Goal: Book appointment/travel/reservation

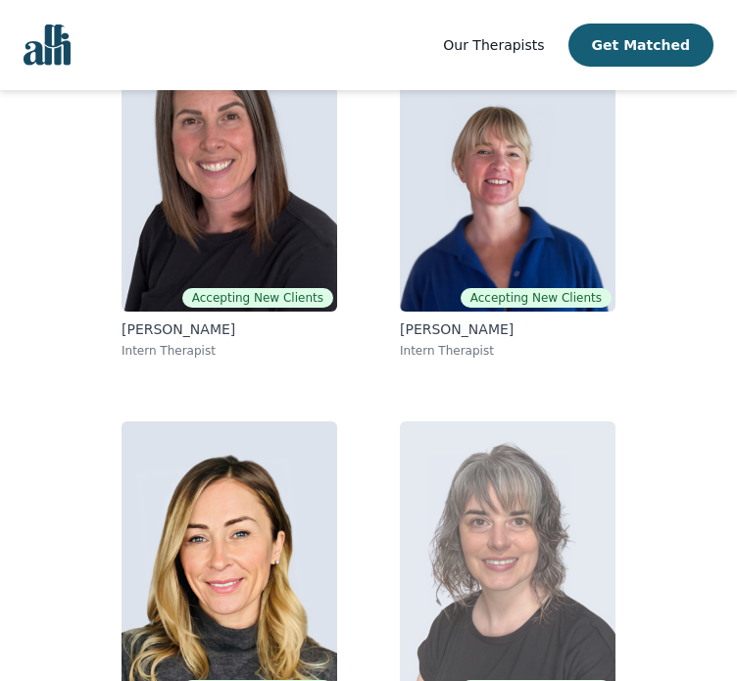
scroll to position [341, 0]
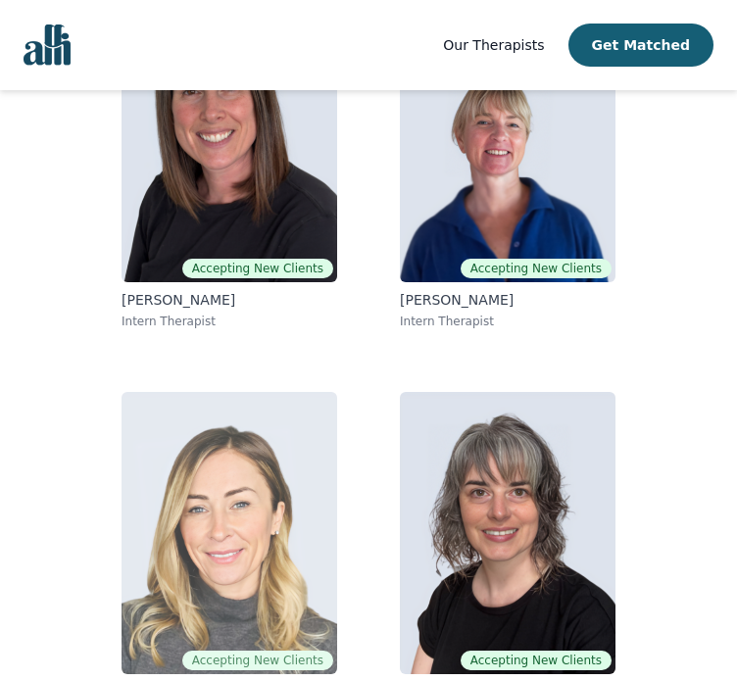
click at [273, 433] on img at bounding box center [230, 533] width 216 height 282
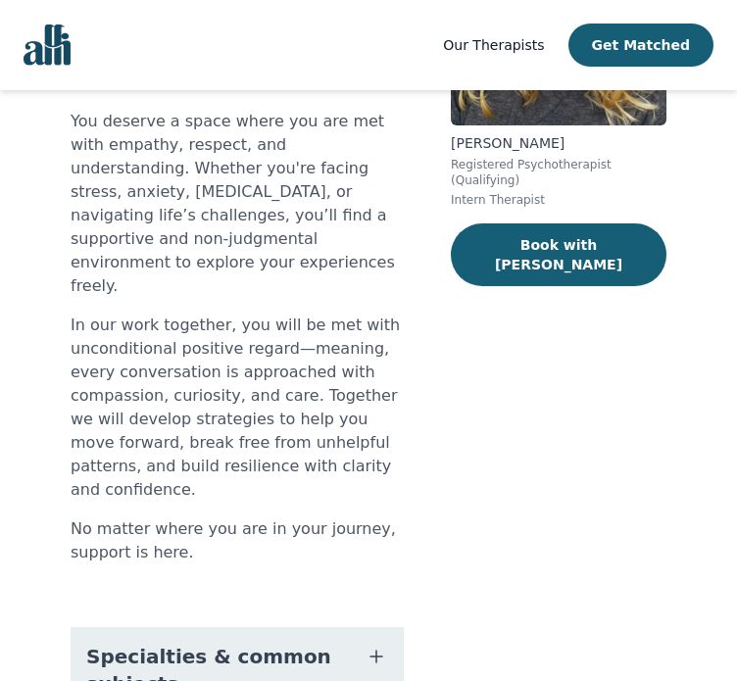
click at [270, 627] on button "Specialties & common subjects" at bounding box center [237, 670] width 333 height 86
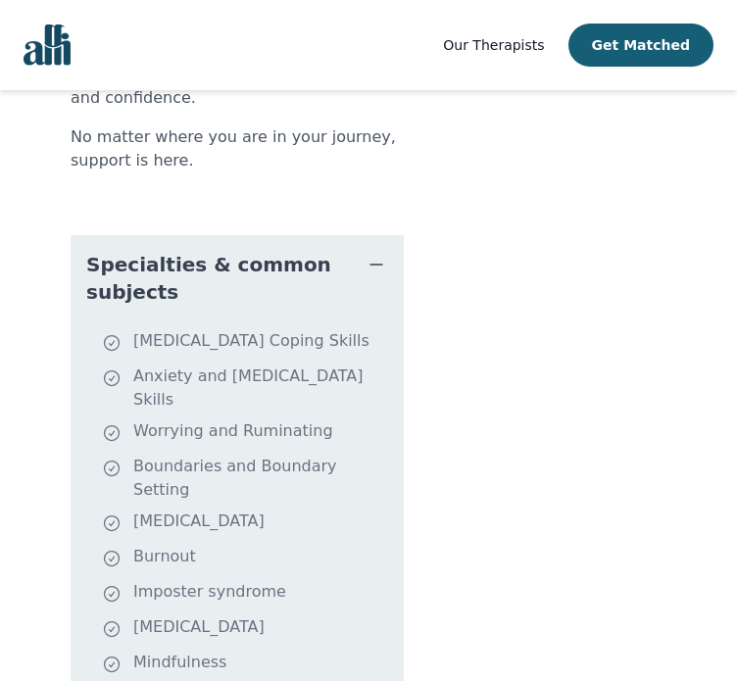
scroll to position [341, 0]
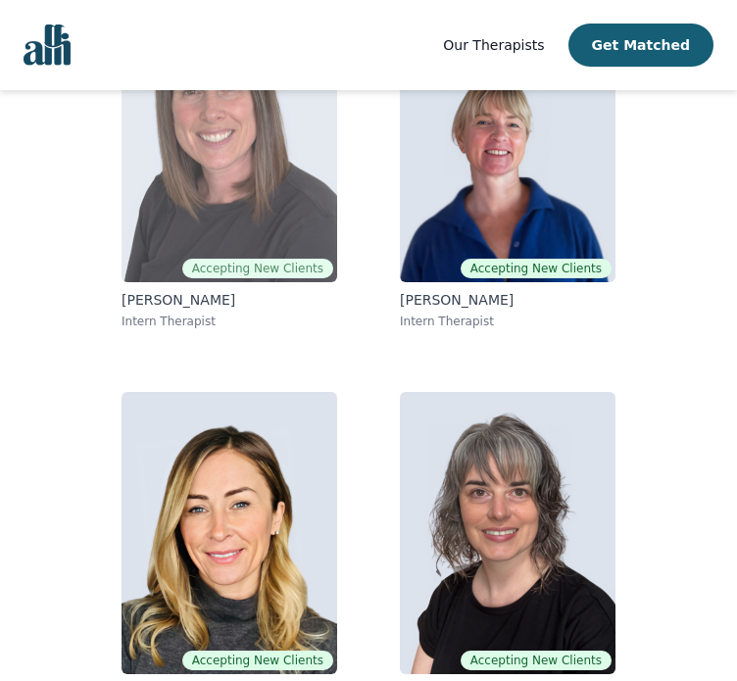
click at [244, 154] on img at bounding box center [230, 141] width 216 height 282
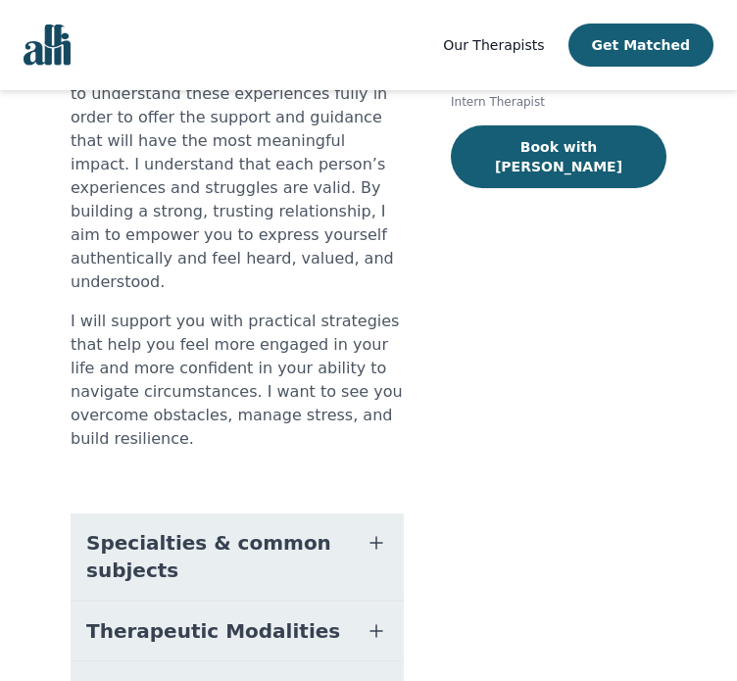
click at [291, 529] on span "Specialties & common subjects" at bounding box center [213, 556] width 255 height 55
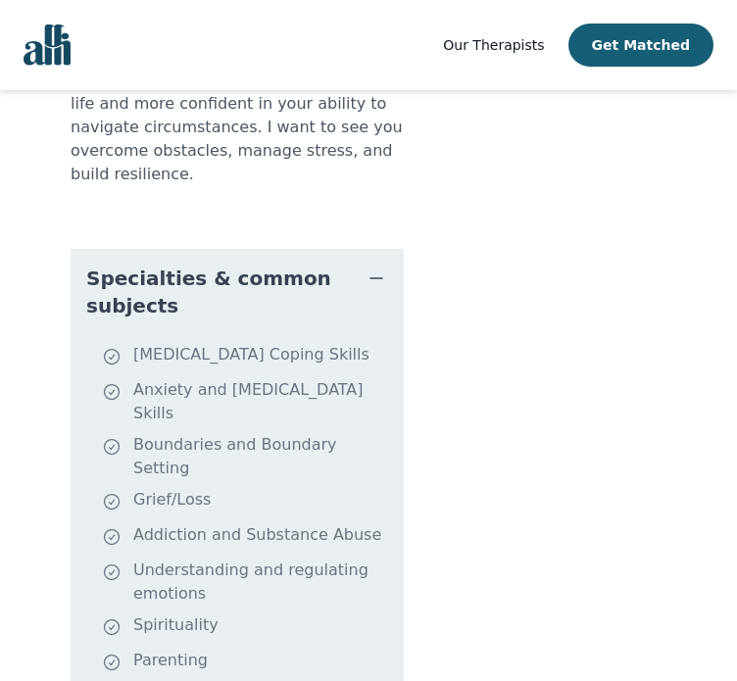
scroll to position [686, 0]
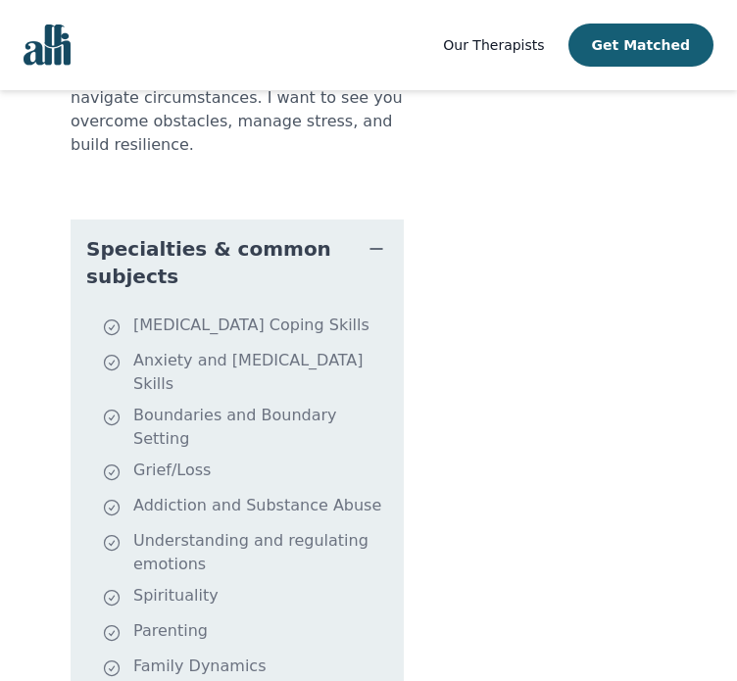
scroll to position [341, 0]
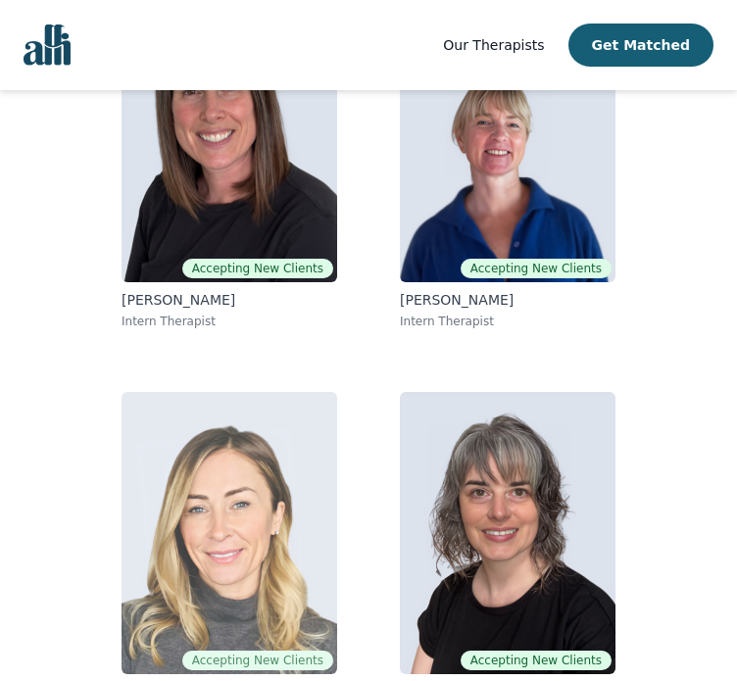
click at [254, 478] on img at bounding box center [230, 533] width 216 height 282
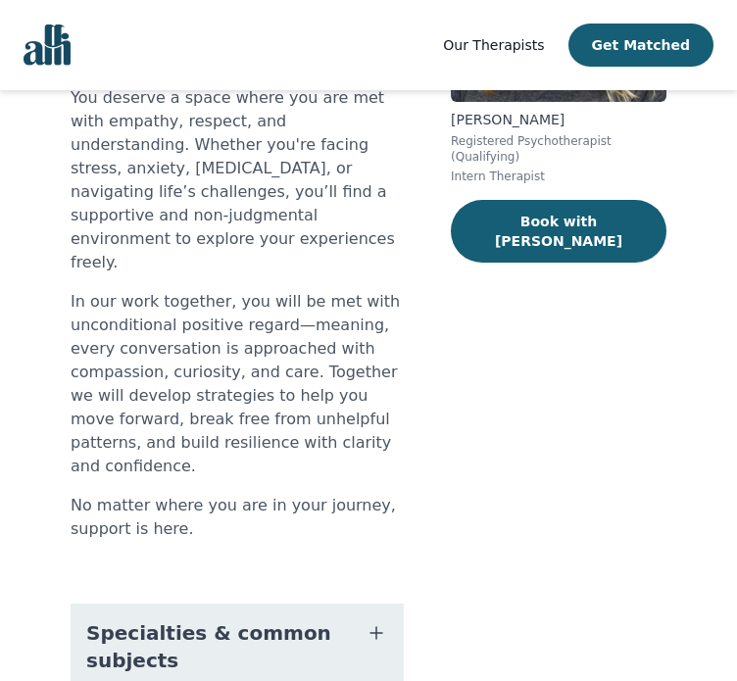
scroll to position [490, 0]
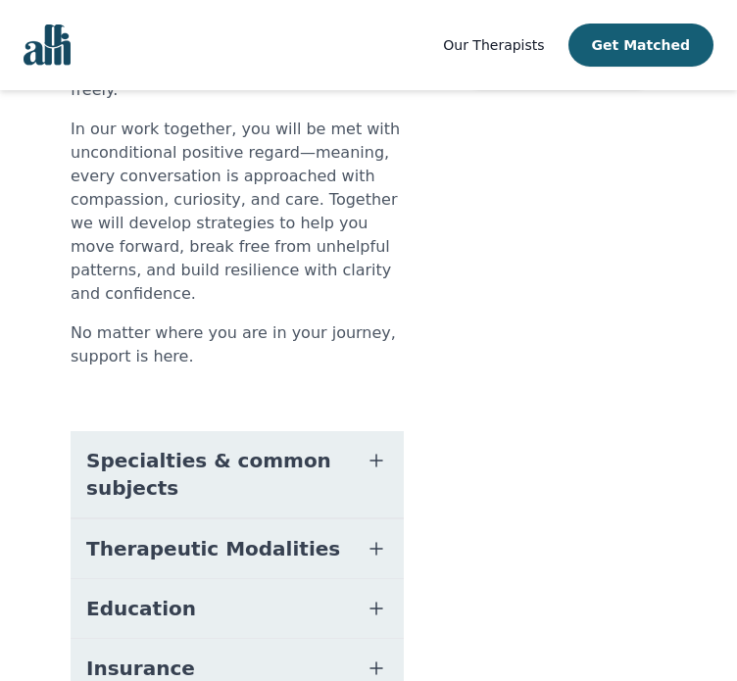
click at [298, 447] on span "Specialties & common subjects" at bounding box center [213, 474] width 255 height 55
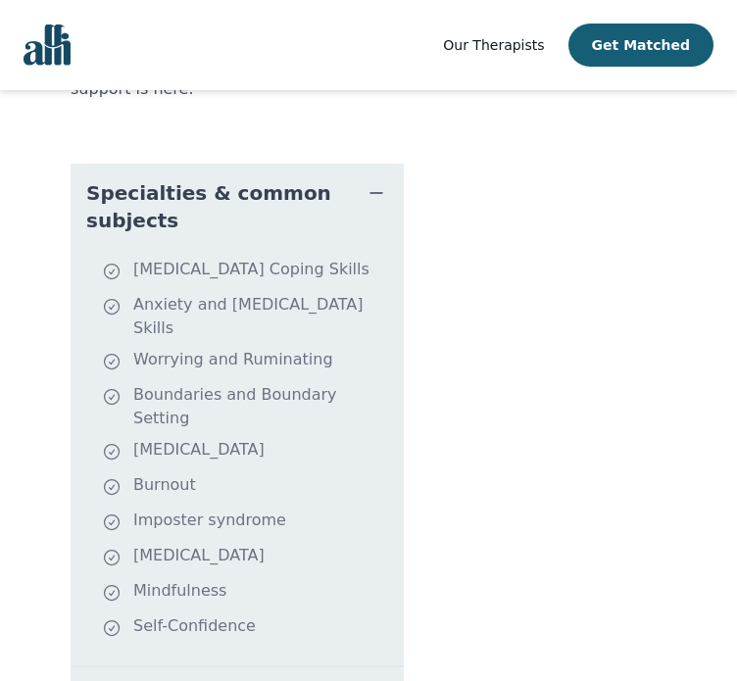
scroll to position [659, 0]
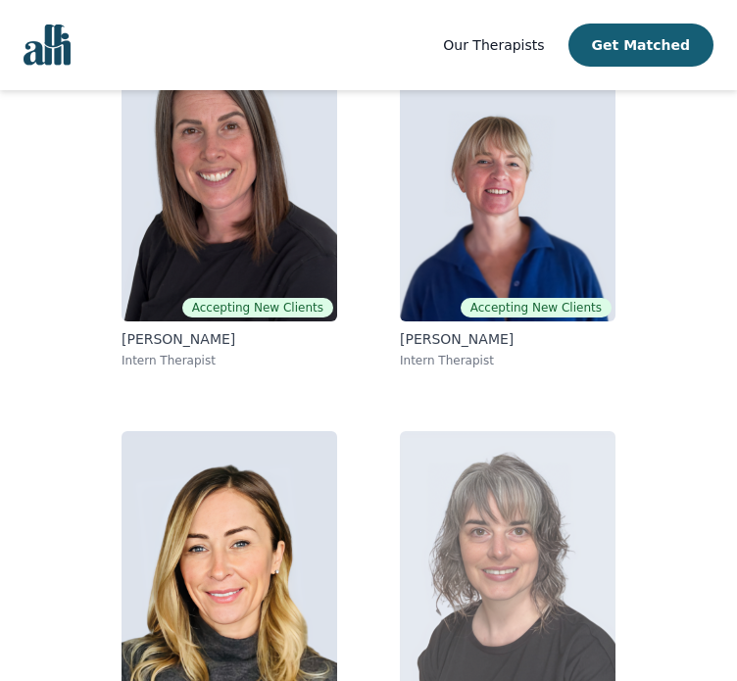
scroll to position [341, 0]
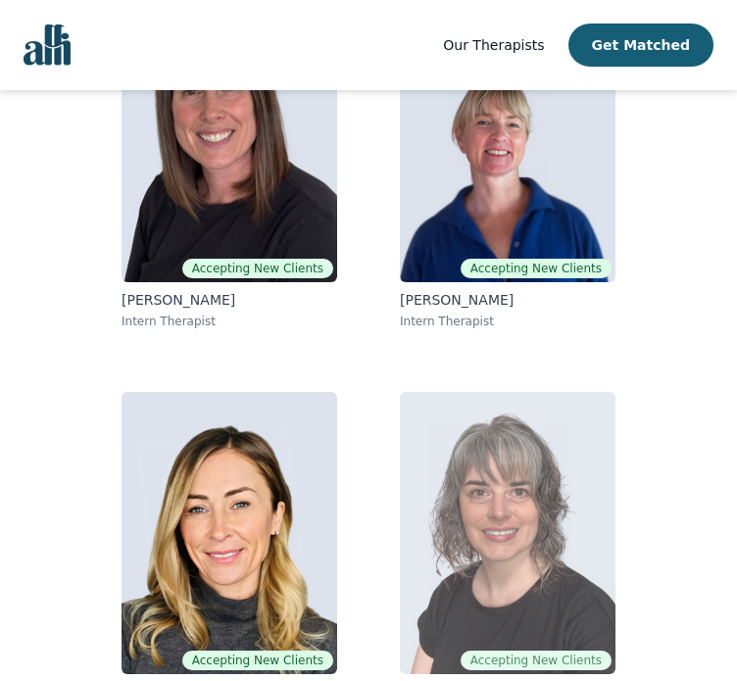
click at [455, 406] on img at bounding box center [508, 533] width 216 height 282
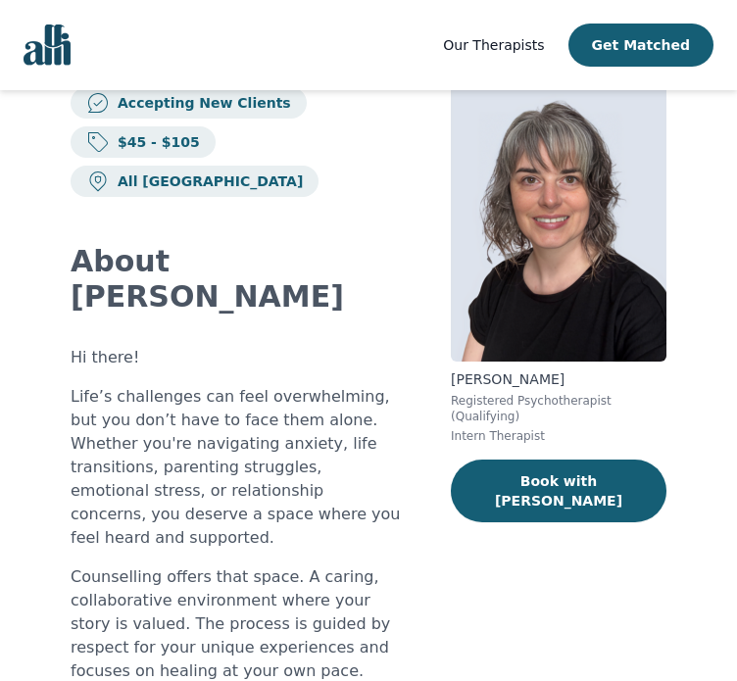
scroll to position [392, 0]
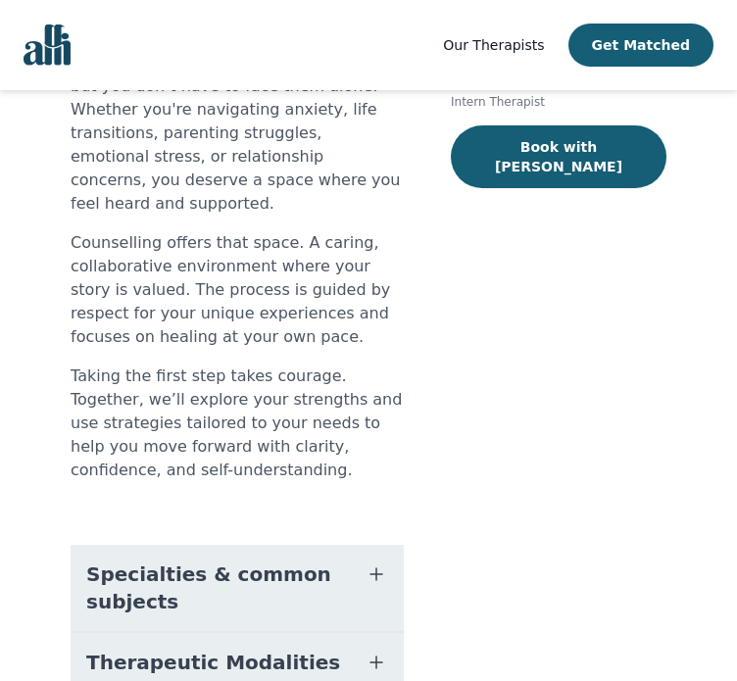
click at [271, 561] on span "Specialties & common subjects" at bounding box center [213, 588] width 255 height 55
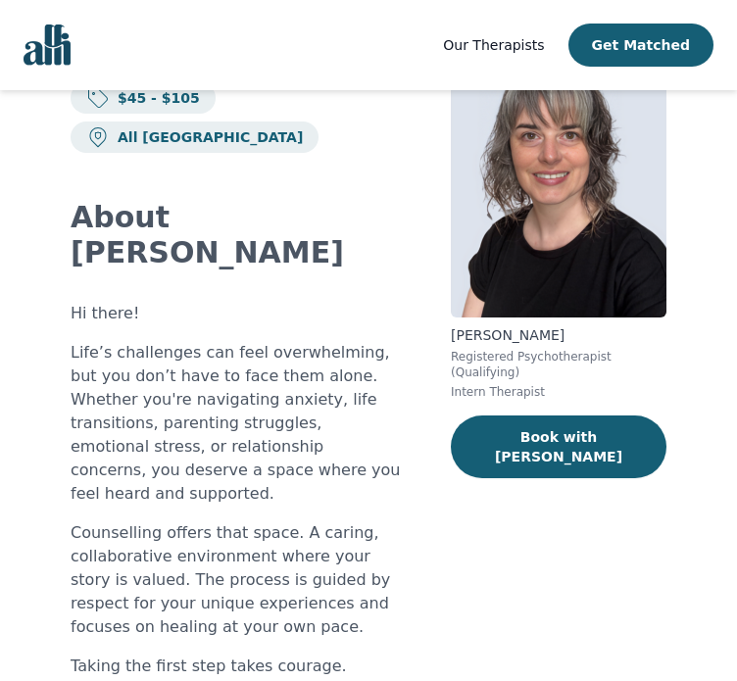
scroll to position [98, 0]
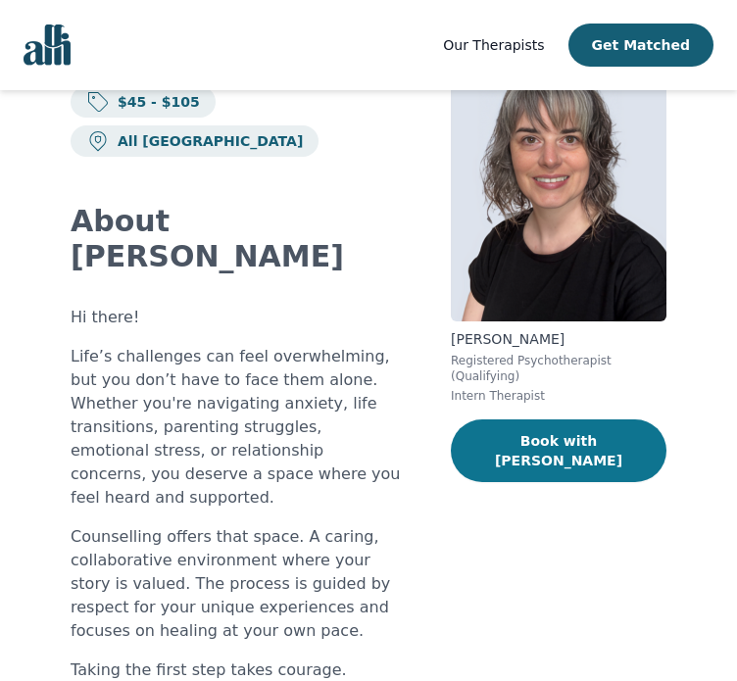
click at [576, 443] on button "Book with [PERSON_NAME]" at bounding box center [559, 450] width 216 height 63
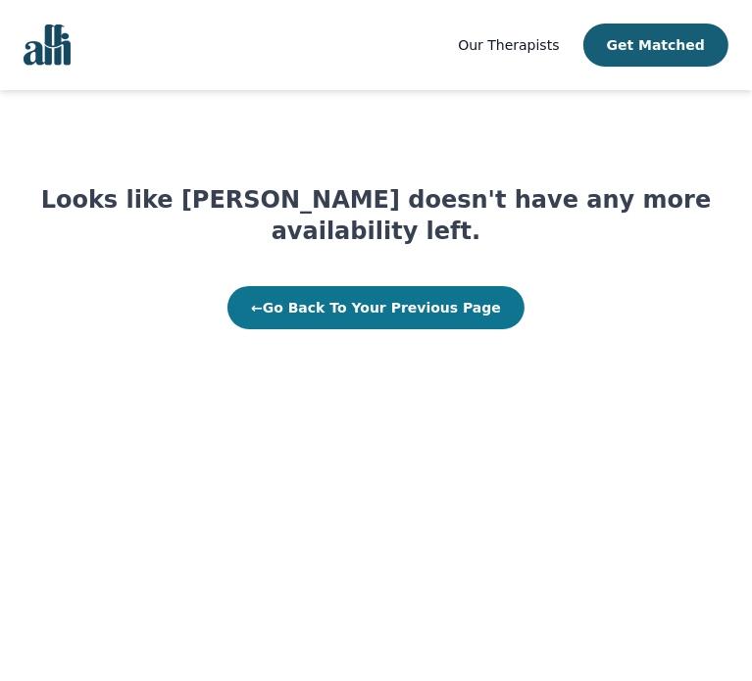
click at [423, 286] on button "← Go Back To Your Previous Page" at bounding box center [375, 307] width 297 height 43
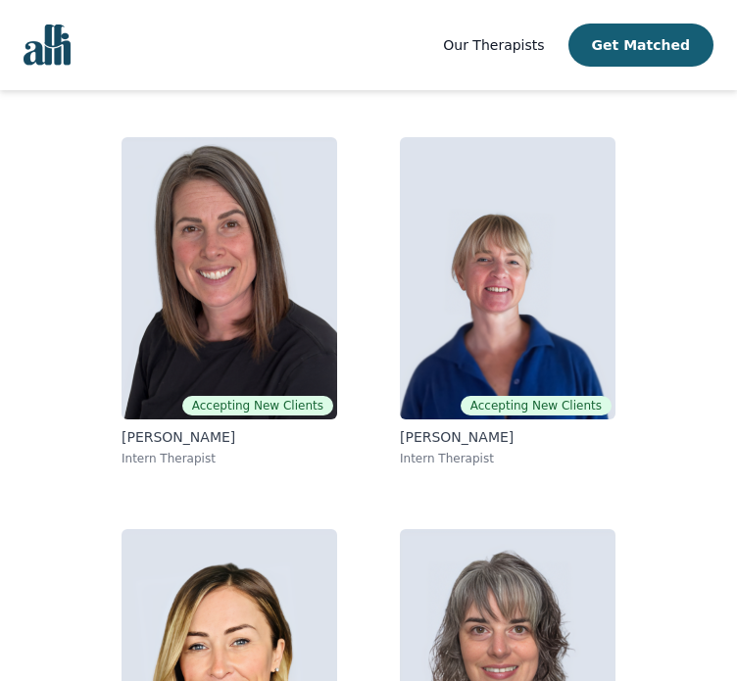
scroll to position [47, 0]
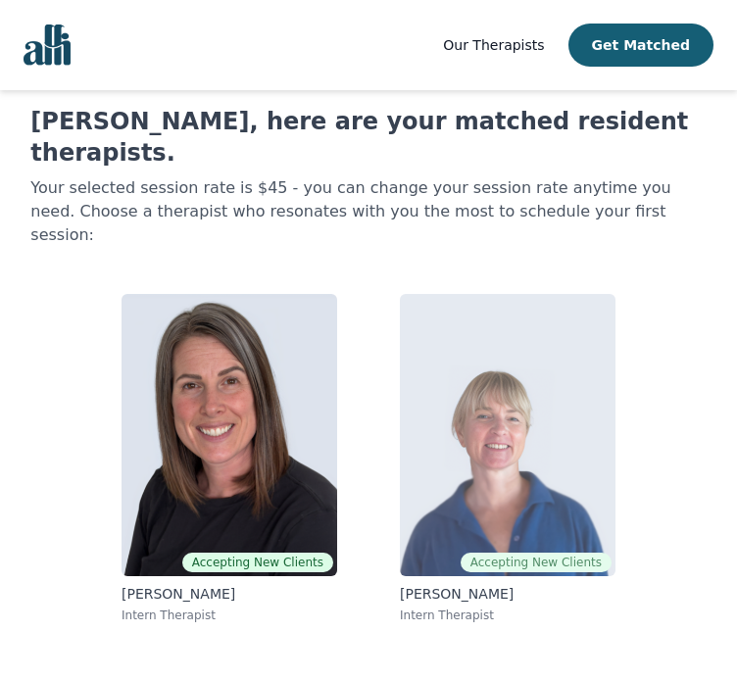
click at [581, 324] on img at bounding box center [508, 435] width 216 height 282
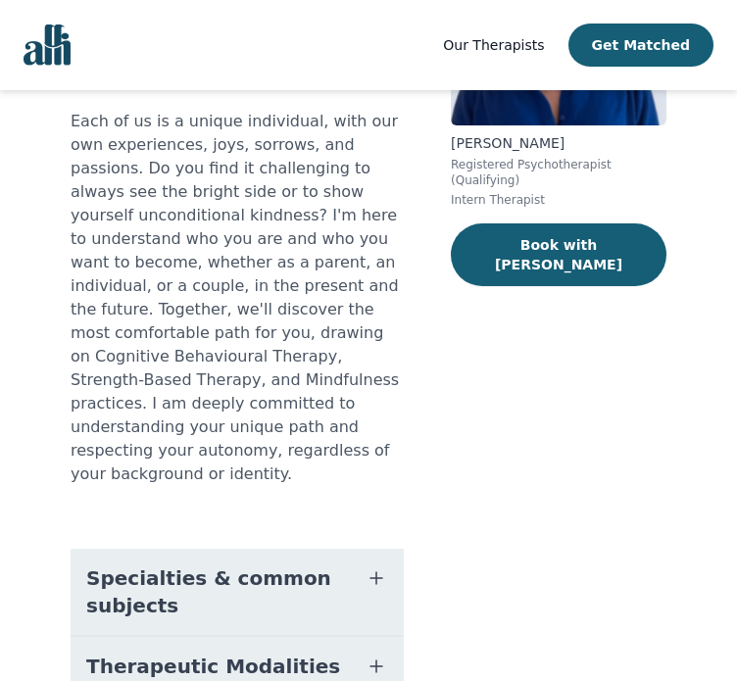
click at [313, 564] on span "Specialties & common subjects" at bounding box center [213, 591] width 255 height 55
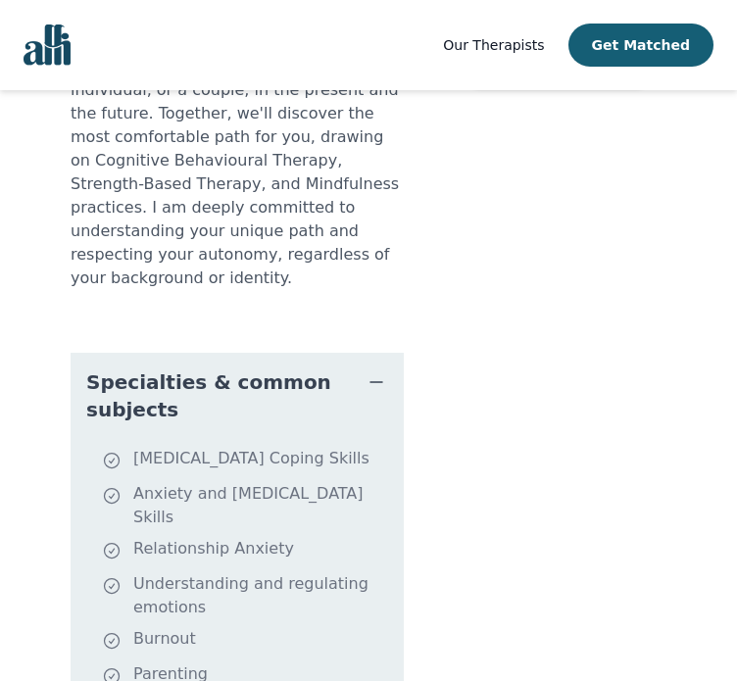
scroll to position [686, 0]
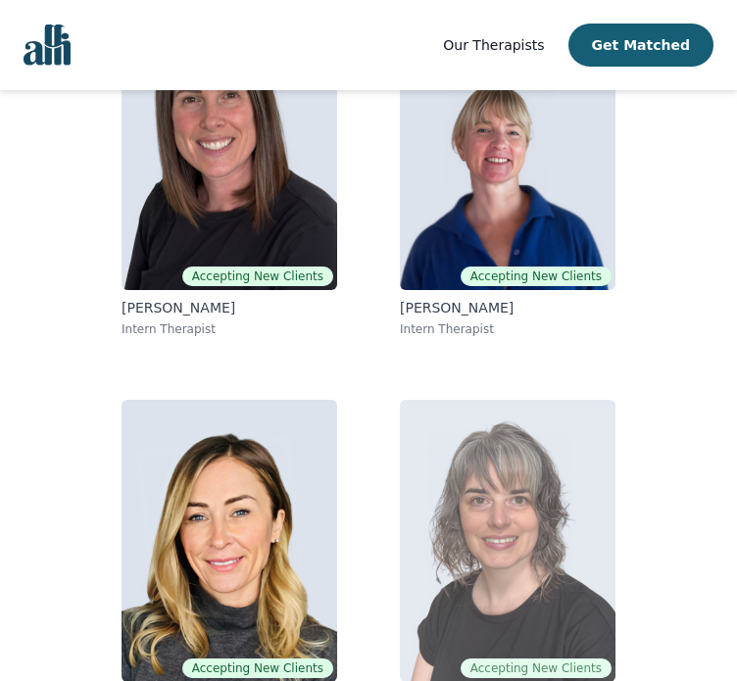
scroll to position [341, 0]
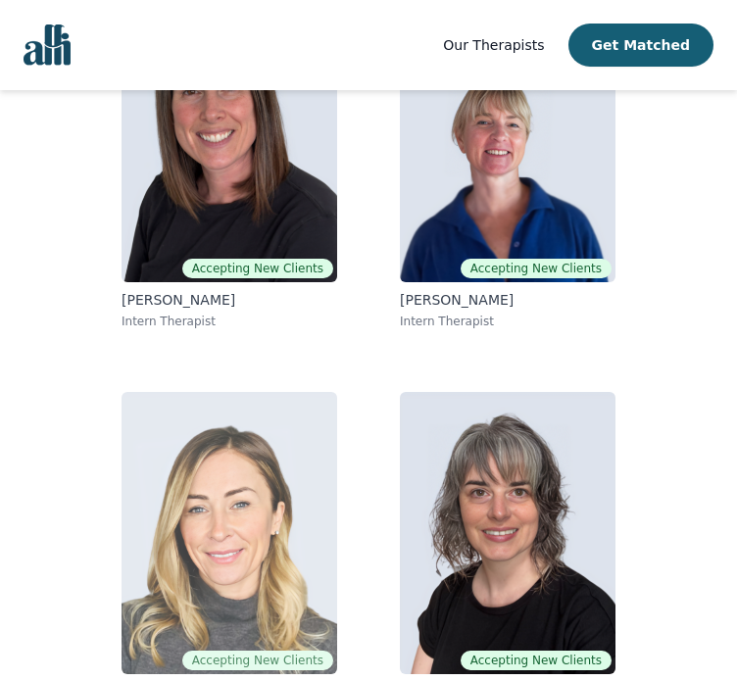
click at [146, 455] on img at bounding box center [230, 533] width 216 height 282
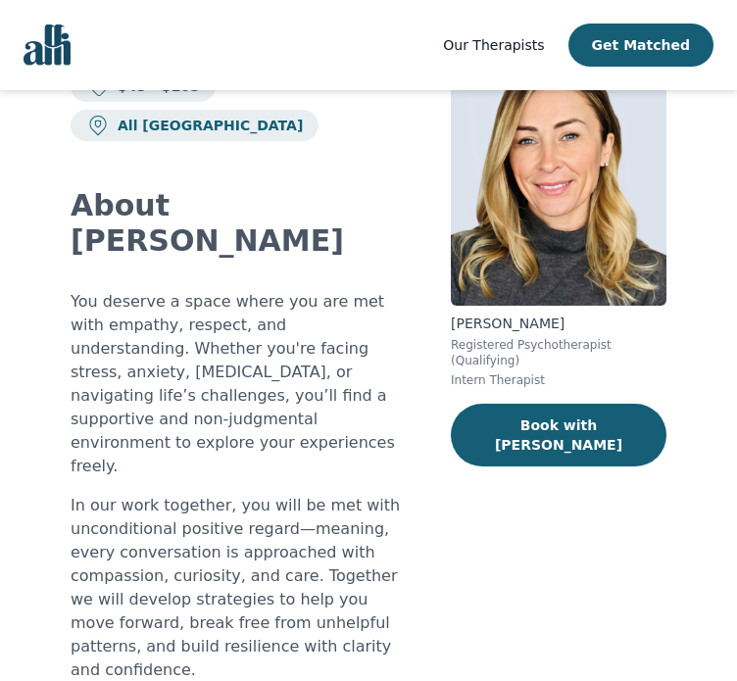
scroll to position [490, 0]
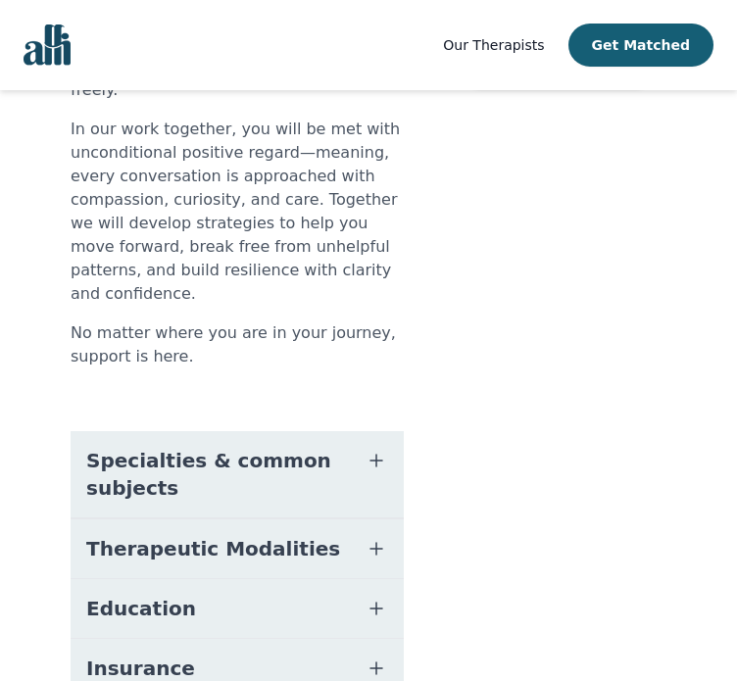
click at [188, 447] on span "Specialties & common subjects" at bounding box center [213, 474] width 255 height 55
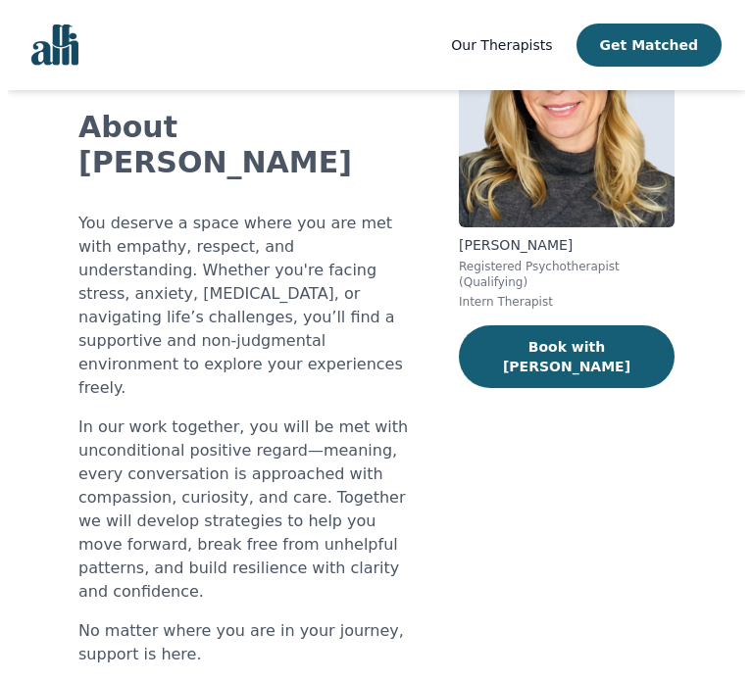
scroll to position [0, 0]
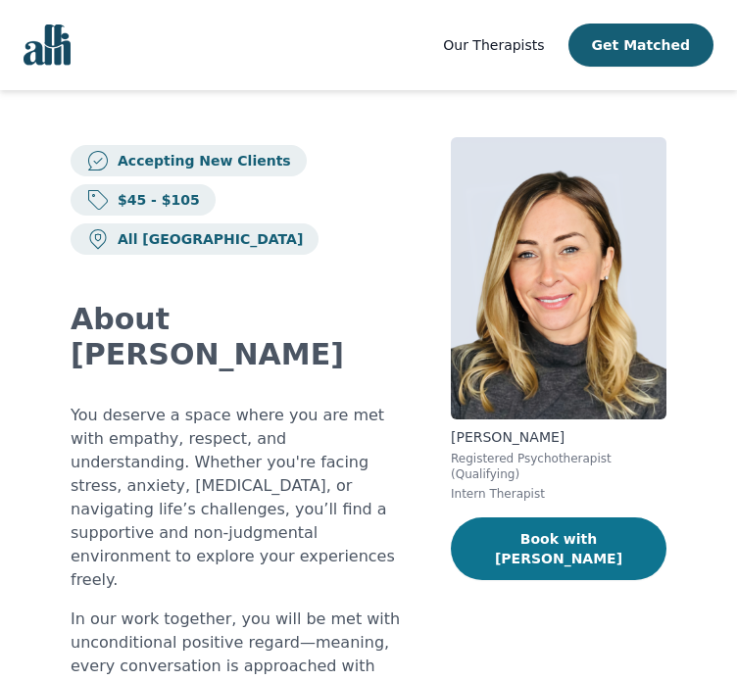
click at [528, 520] on button "Book with [PERSON_NAME]" at bounding box center [559, 548] width 216 height 63
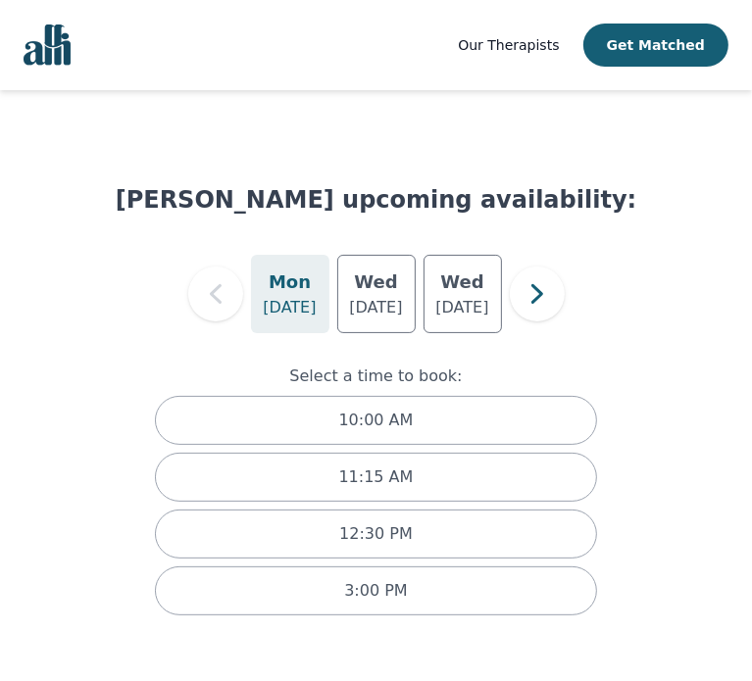
click at [563, 281] on div "[DATE] [DATE] [DATE]" at bounding box center [376, 294] width 521 height 78
click at [553, 285] on icon "button" at bounding box center [536, 293] width 39 height 39
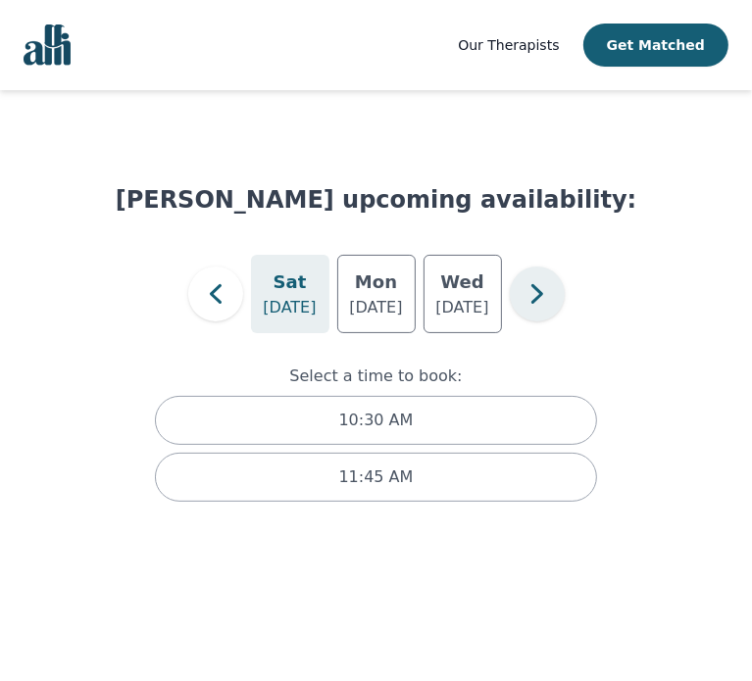
click at [553, 285] on icon "button" at bounding box center [536, 293] width 39 height 39
